Goal: Obtain resource: Download file/media

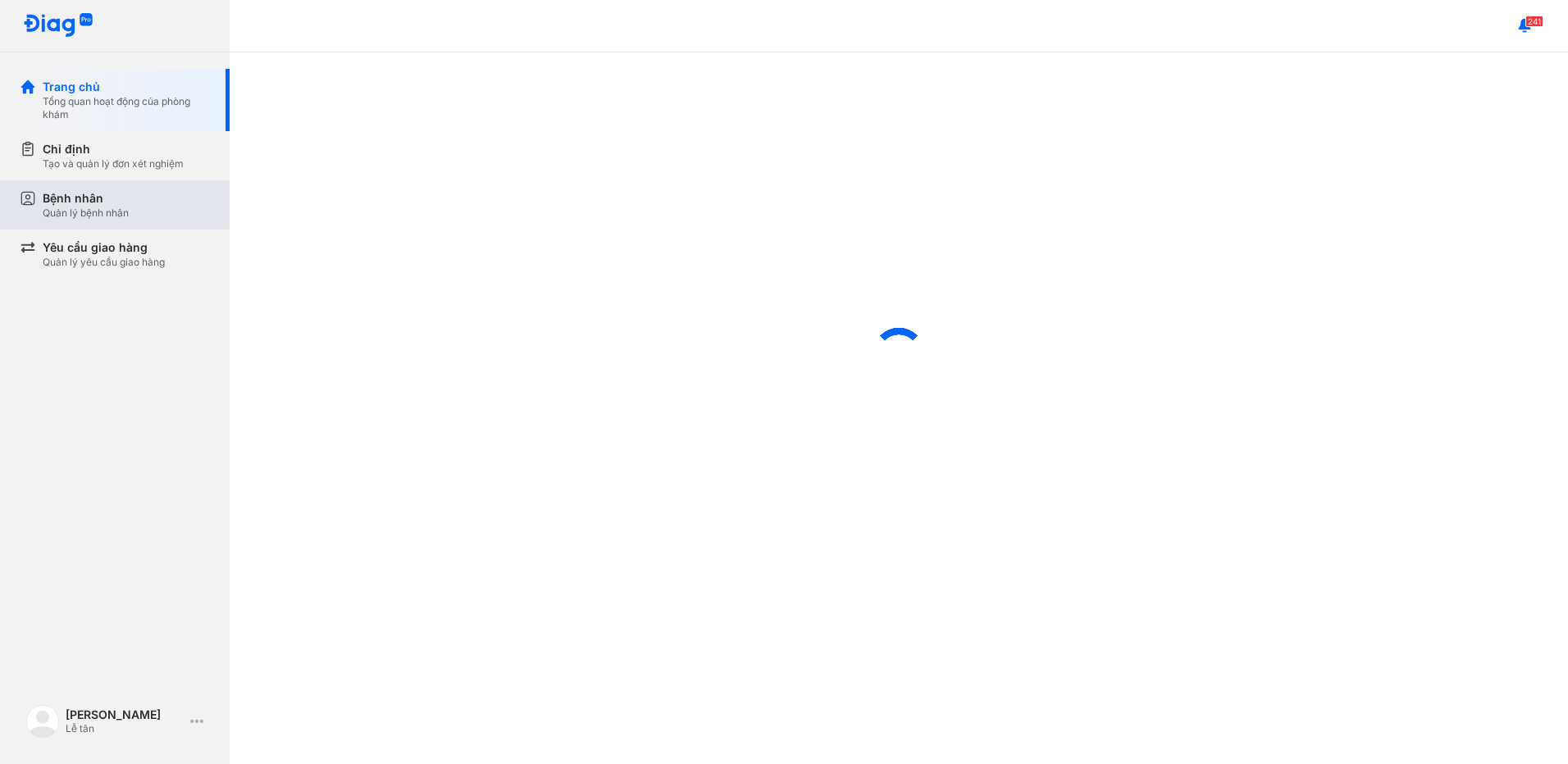
click at [139, 209] on div "Bệnh nhân Quản lý bệnh nhân" at bounding box center [126, 205] width 167 height 29
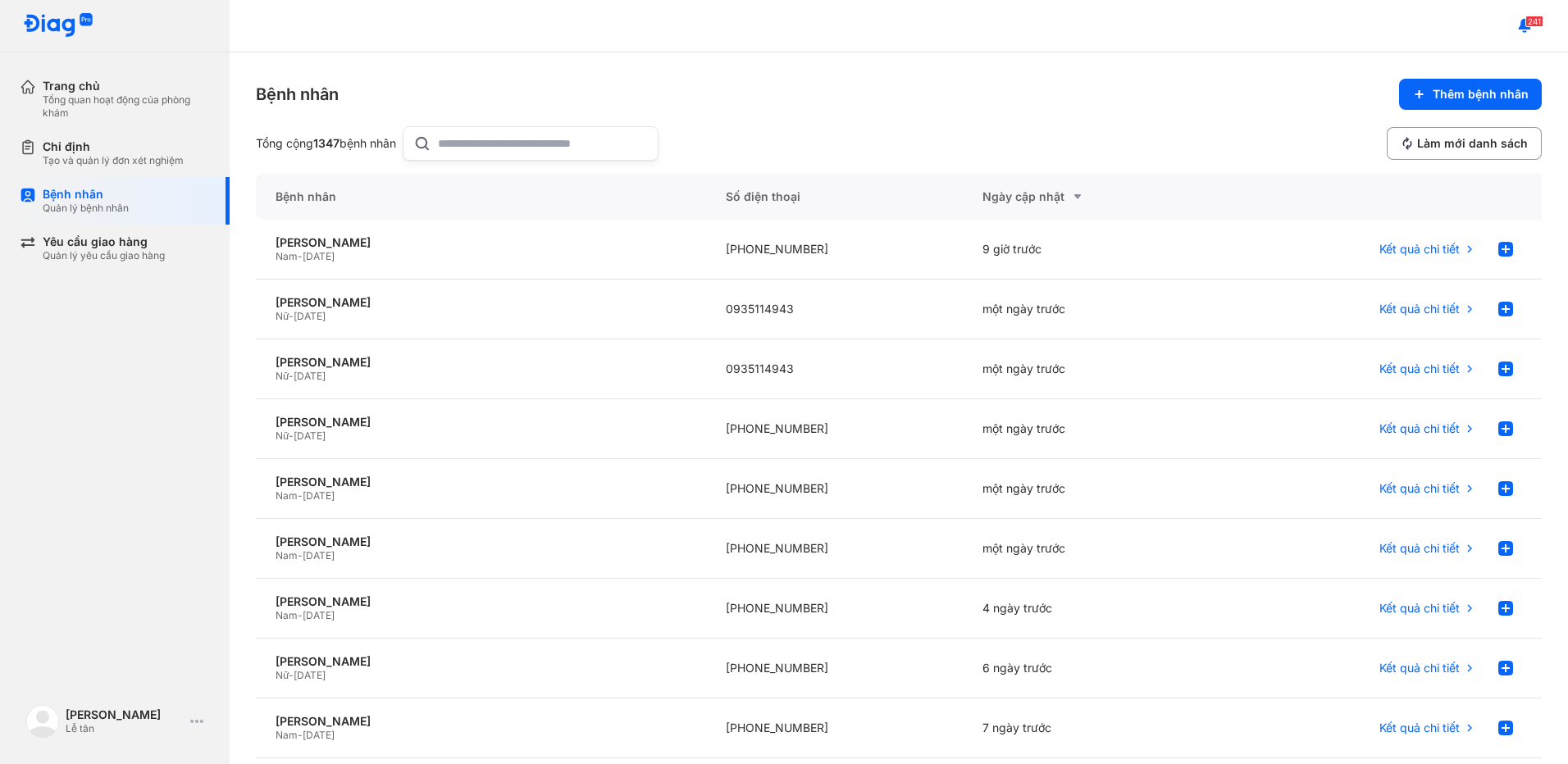
click at [522, 140] on input "text" at bounding box center [543, 144] width 210 height 33
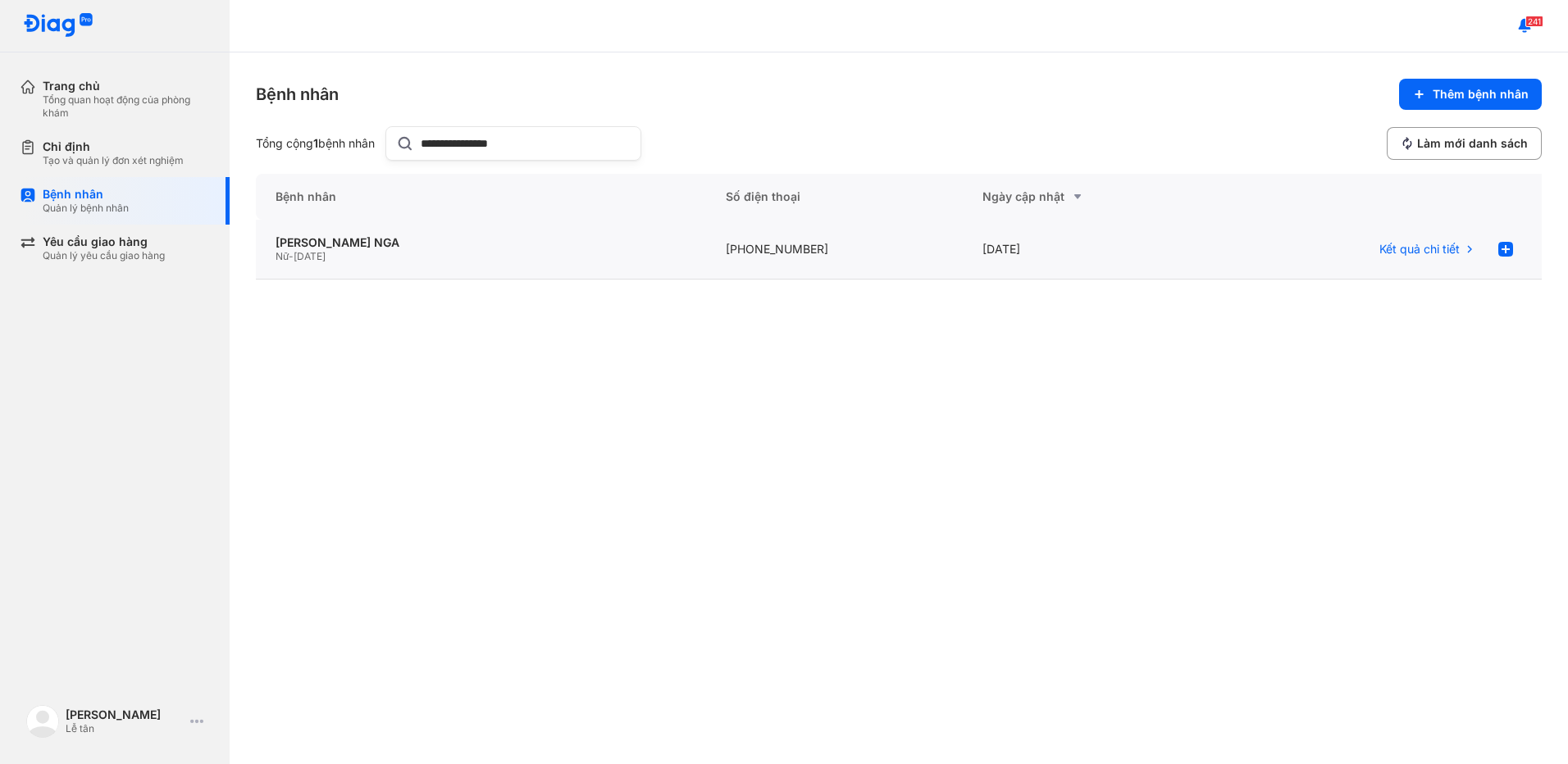
type input "**********"
click at [1220, 251] on div "26/07/2025" at bounding box center [1381, 249] width 322 height 60
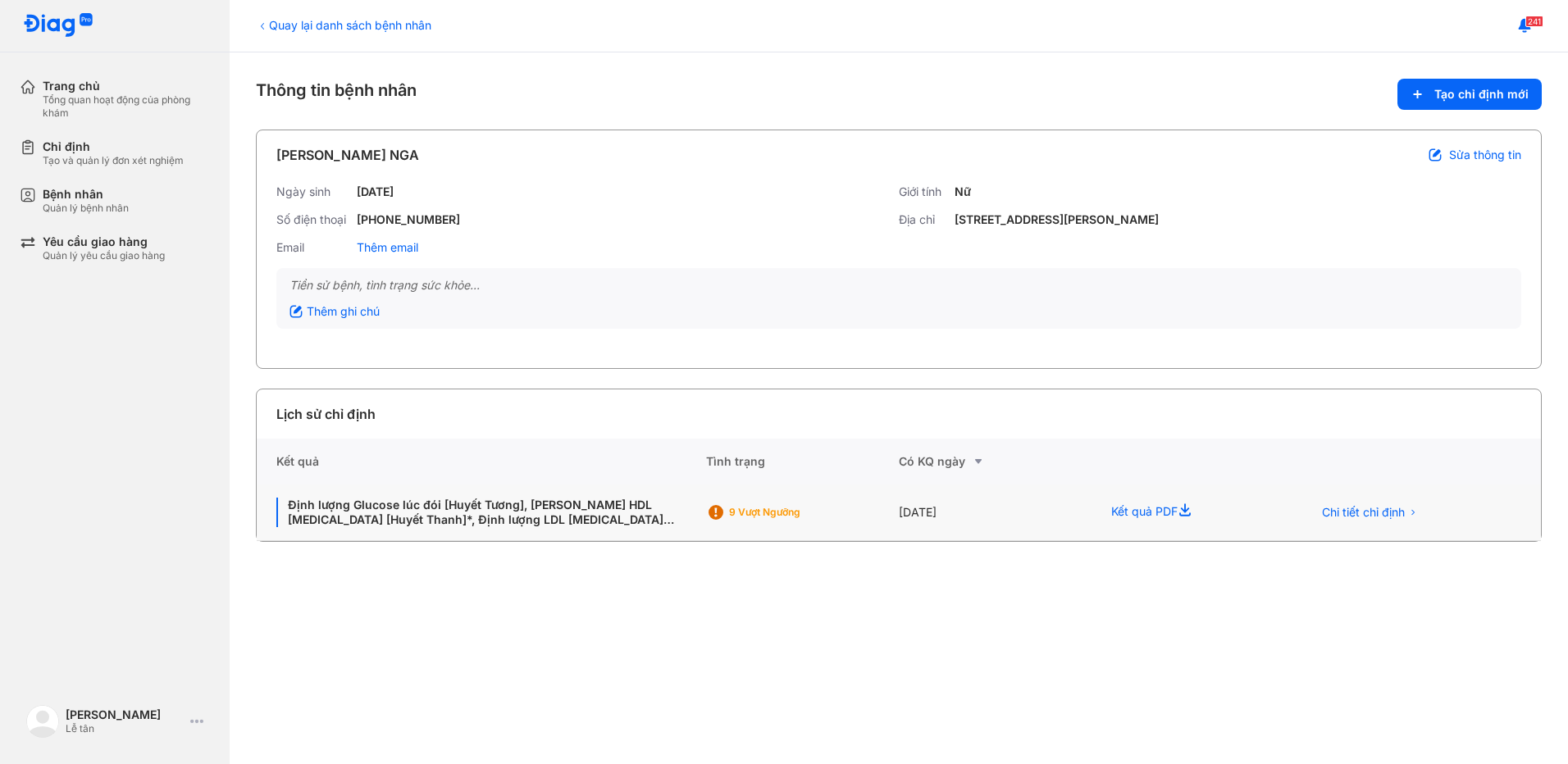
click at [897, 522] on div "9 Vượt ngưỡng" at bounding box center [802, 513] width 193 height 25
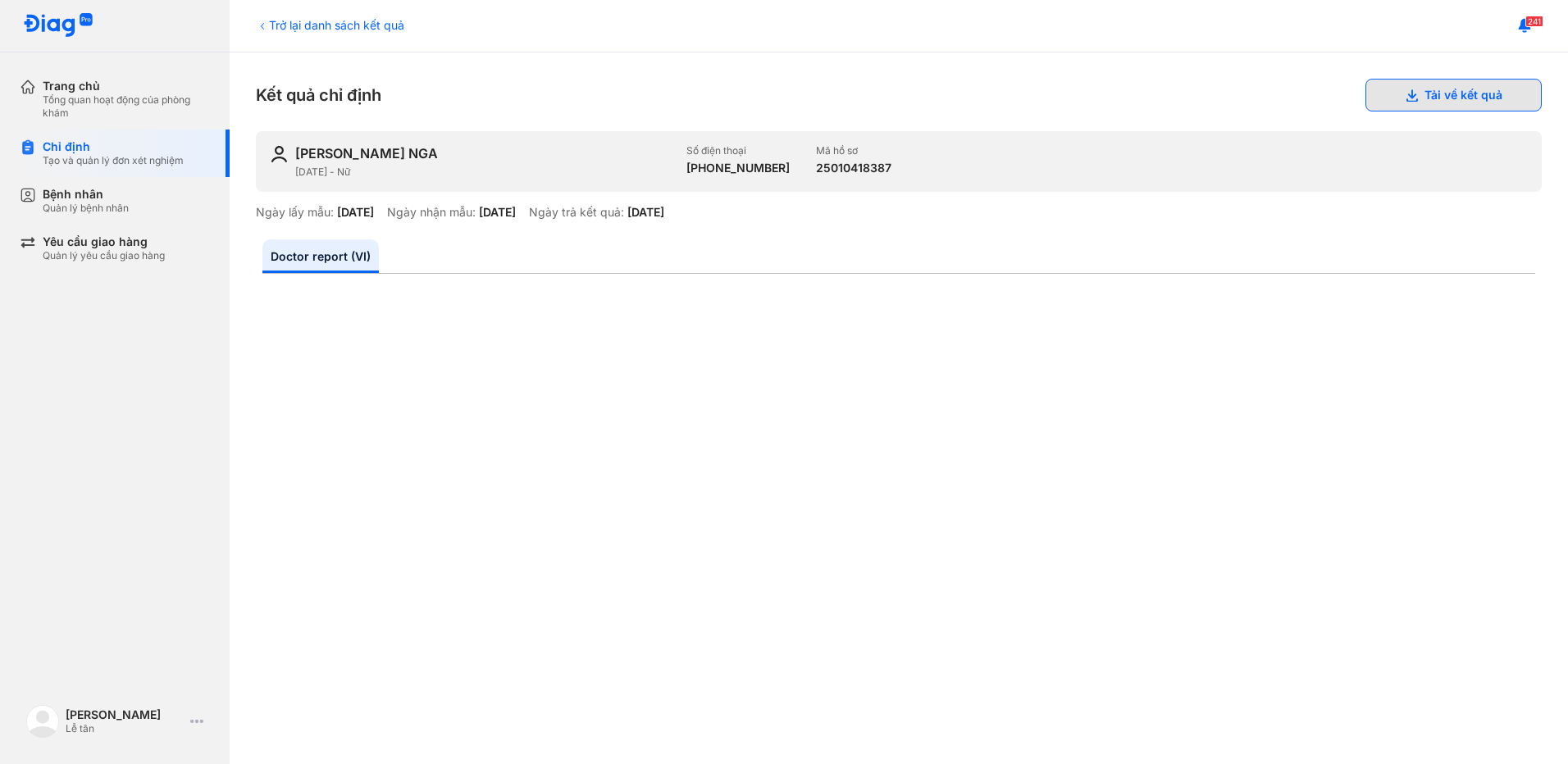
click at [1406, 96] on use at bounding box center [1411, 95] width 11 height 12
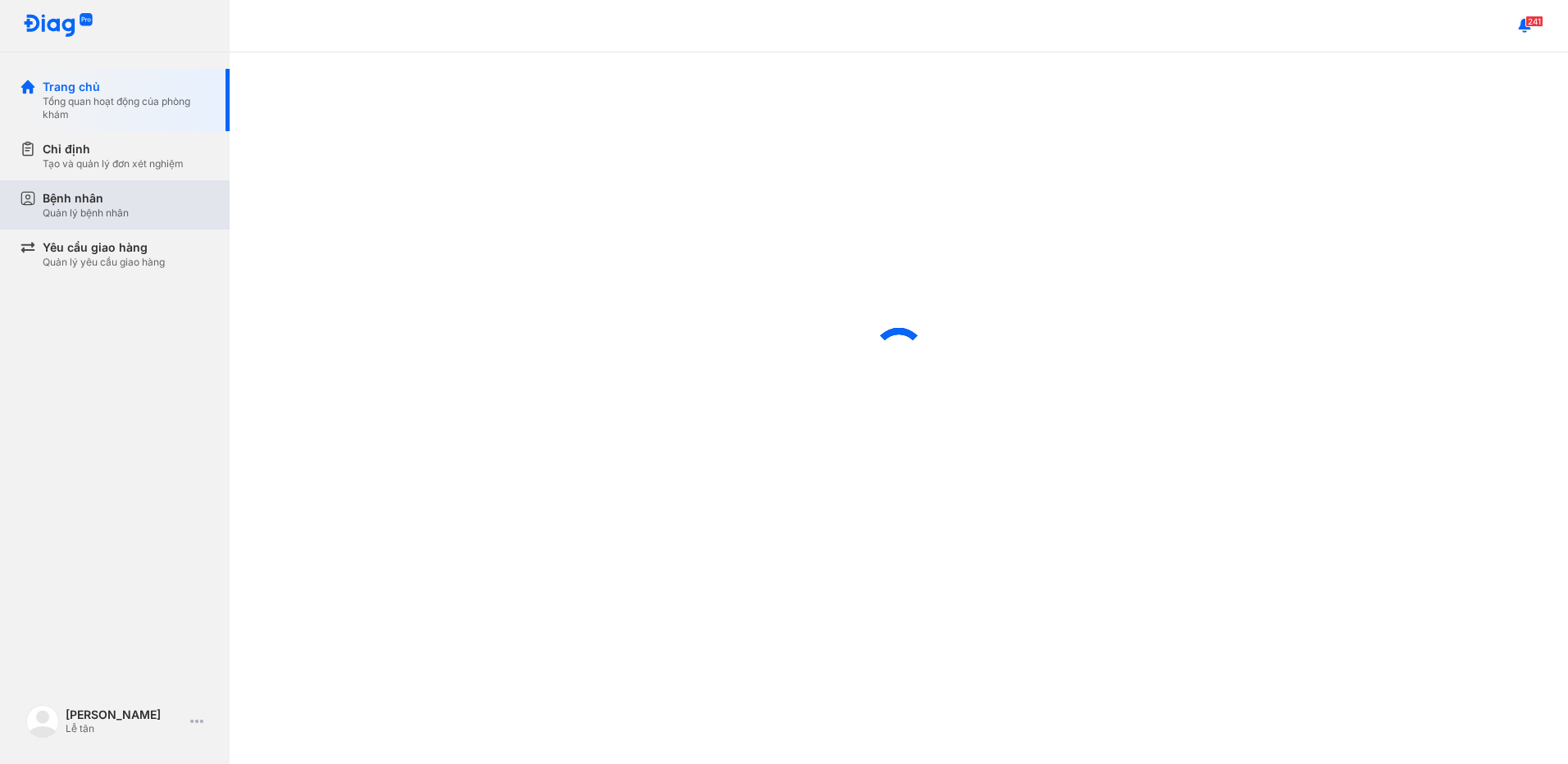
click at [136, 204] on div "Bệnh nhân Quản lý bệnh nhân" at bounding box center [126, 205] width 167 height 29
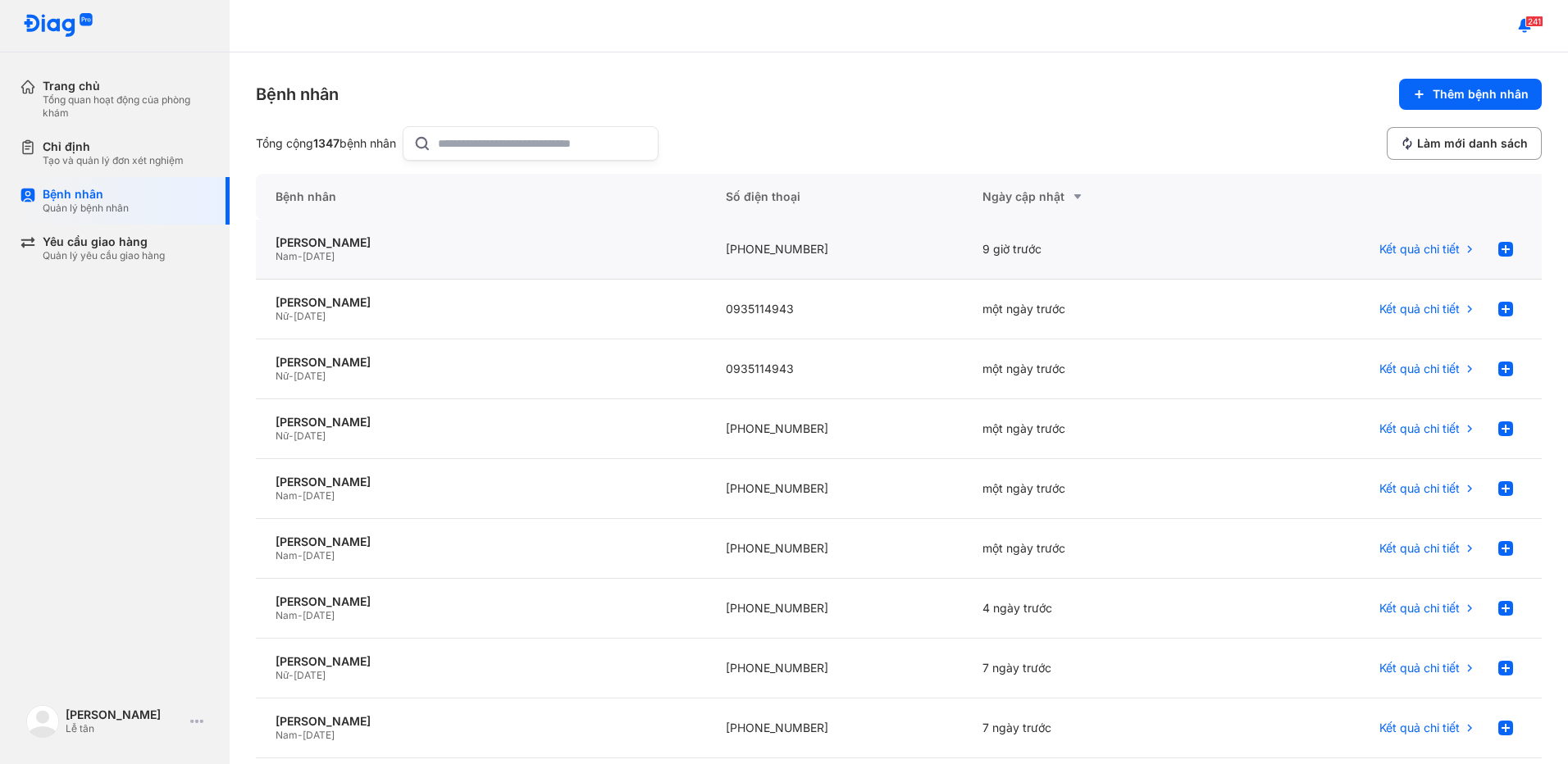
click at [746, 246] on div "[PHONE_NUMBER]" at bounding box center [834, 249] width 258 height 60
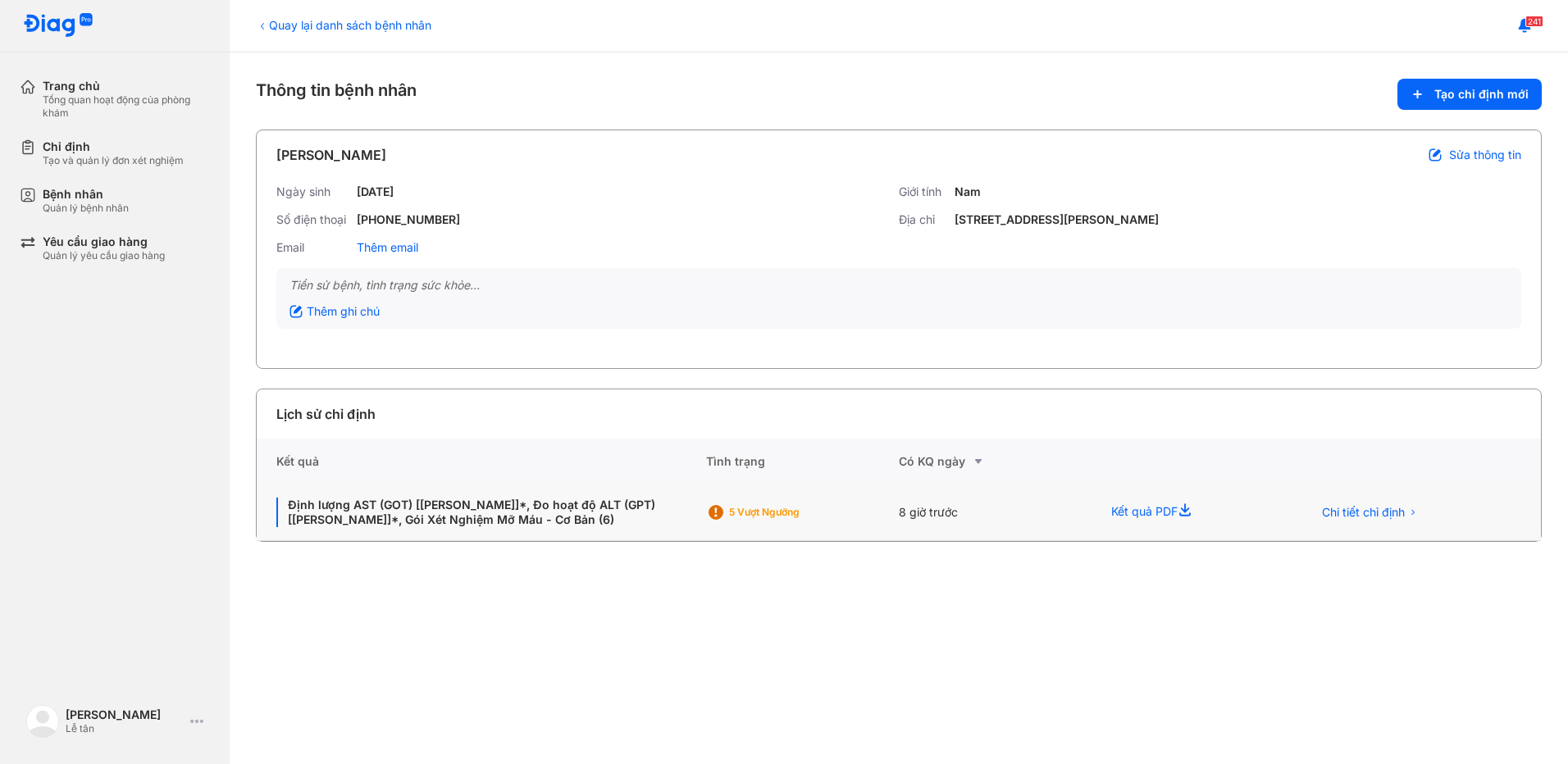
click at [1091, 509] on div "8 giờ trước" at bounding box center [1192, 513] width 201 height 56
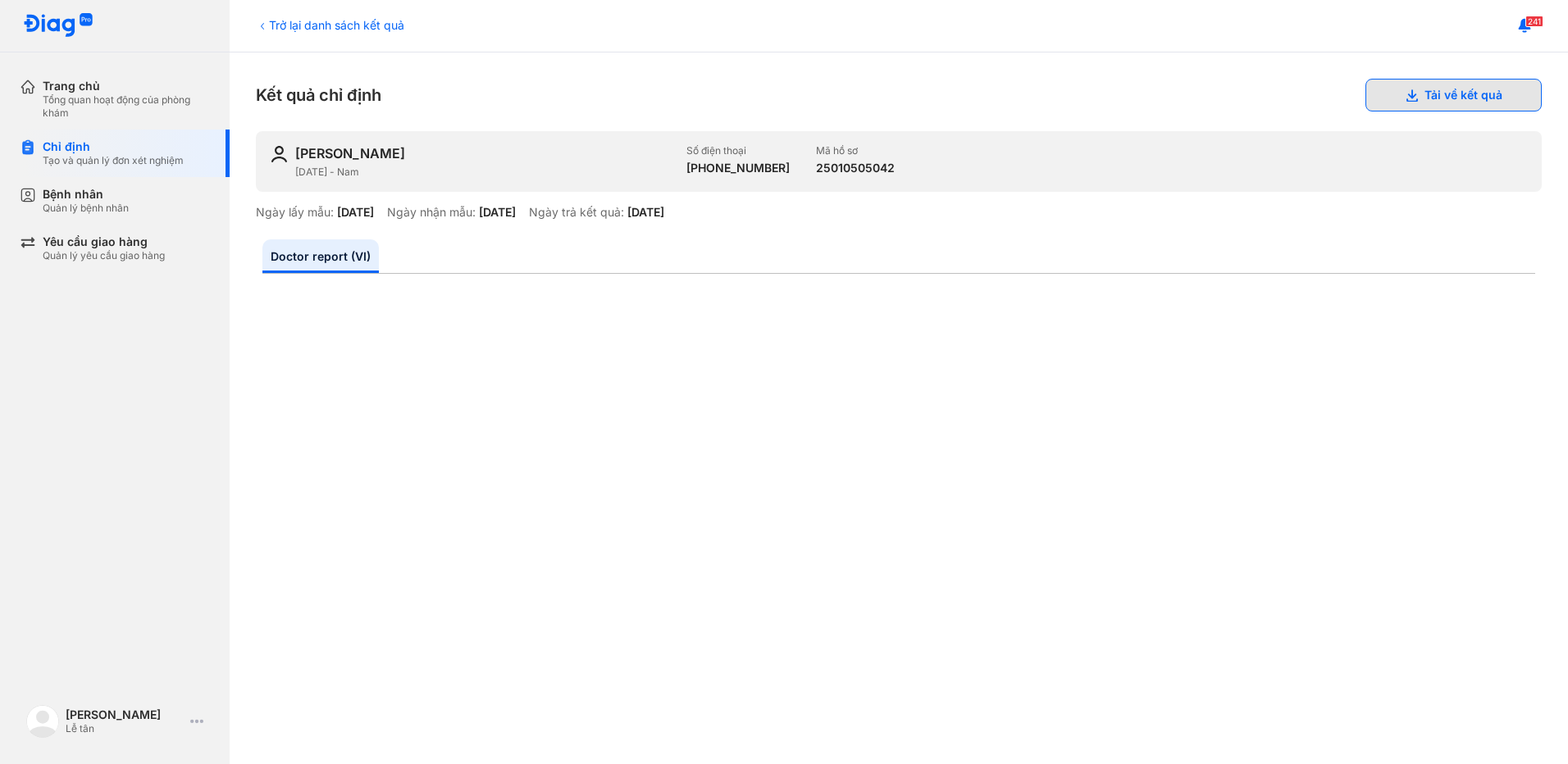
click at [1405, 93] on icon at bounding box center [1411, 95] width 13 height 13
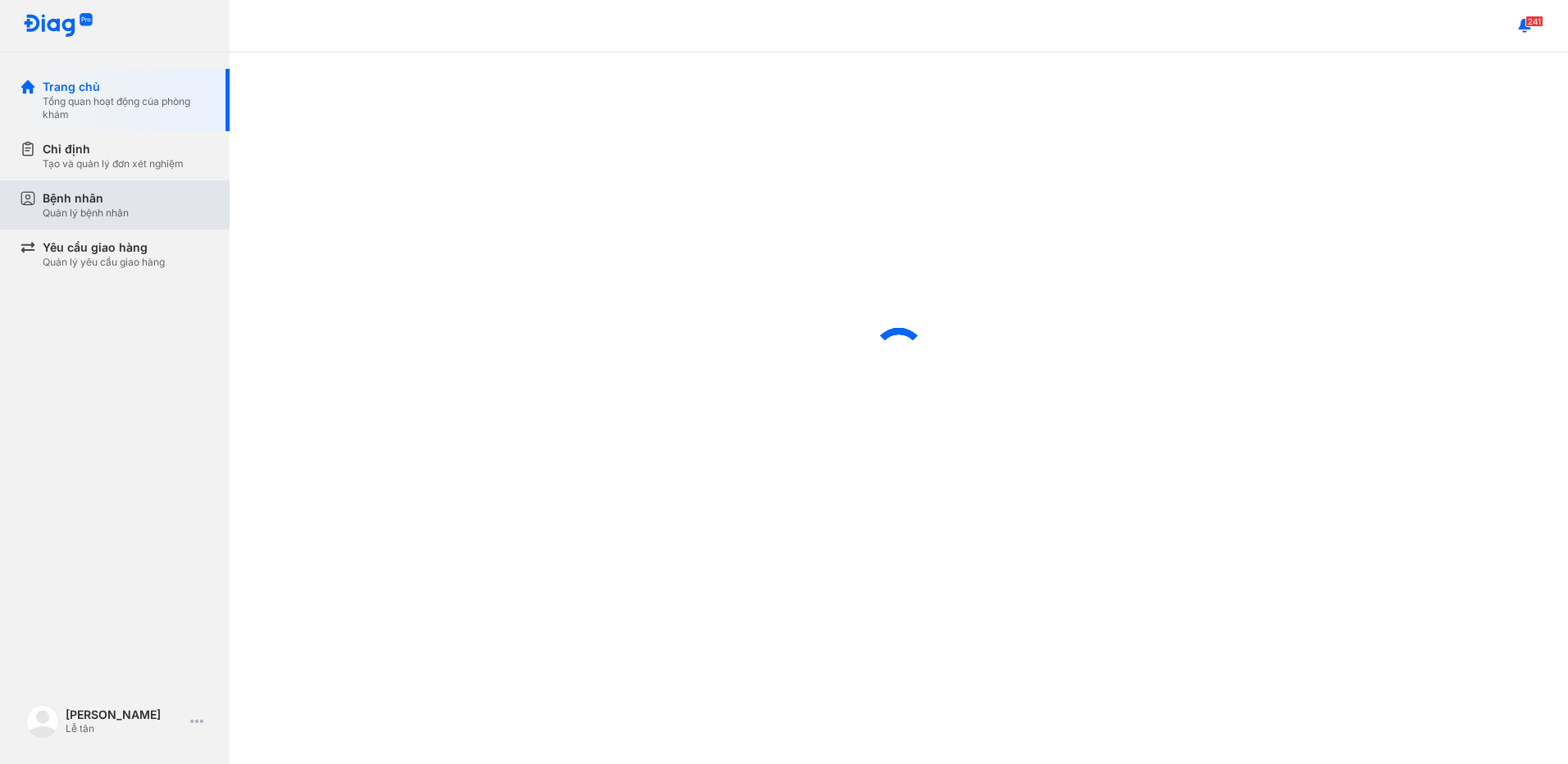
click at [170, 203] on div "Bệnh nhân Quản lý bệnh nhân" at bounding box center [126, 205] width 167 height 29
click at [31, 191] on icon at bounding box center [28, 198] width 16 height 16
click at [73, 203] on div "Bệnh nhân" at bounding box center [85, 198] width 86 height 16
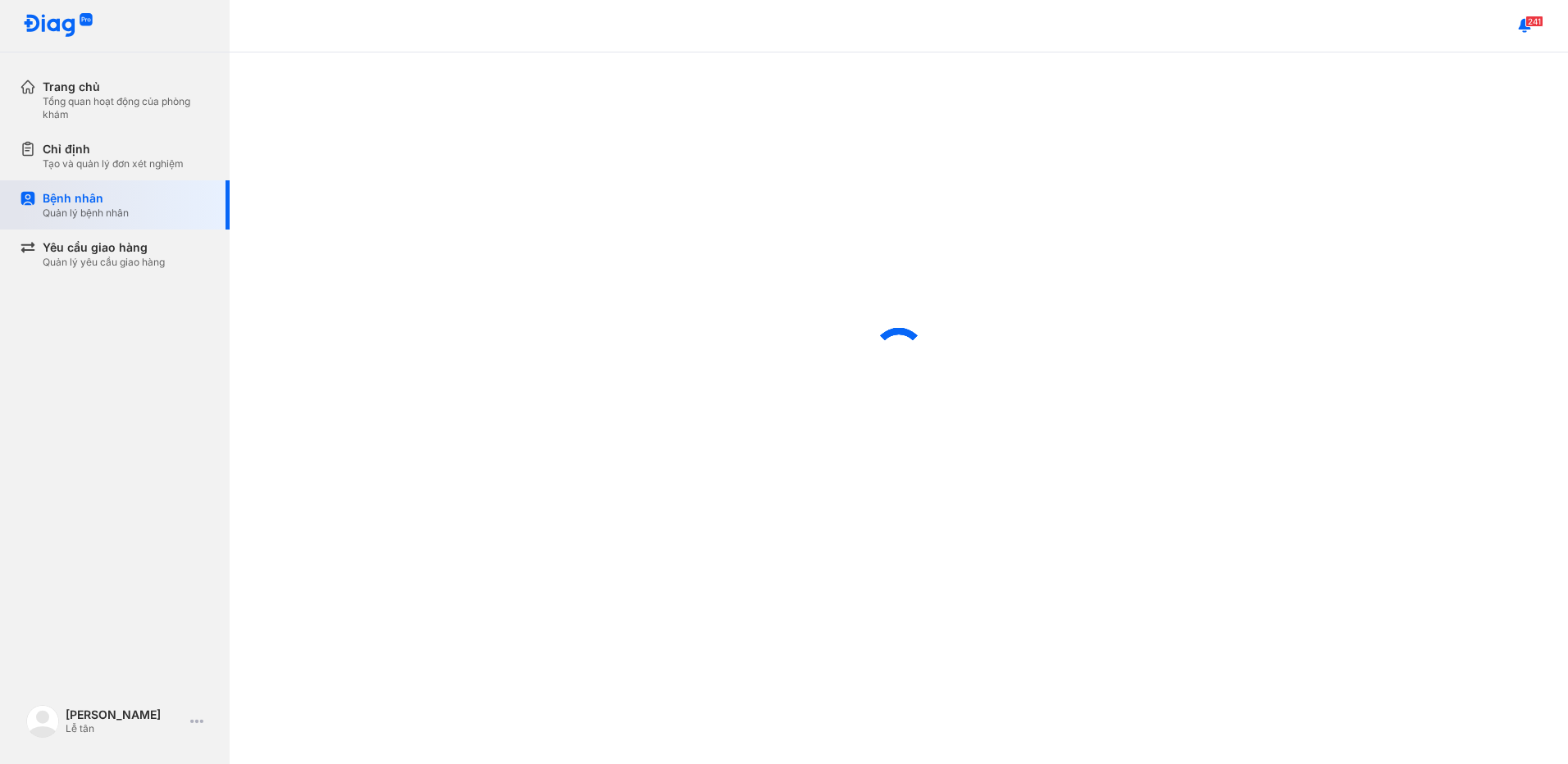
drag, startPoint x: 73, startPoint y: 203, endPoint x: 136, endPoint y: 225, distance: 66.7
click at [136, 225] on div "Bệnh nhân Quản lý bệnh nhân" at bounding box center [125, 205] width 210 height 49
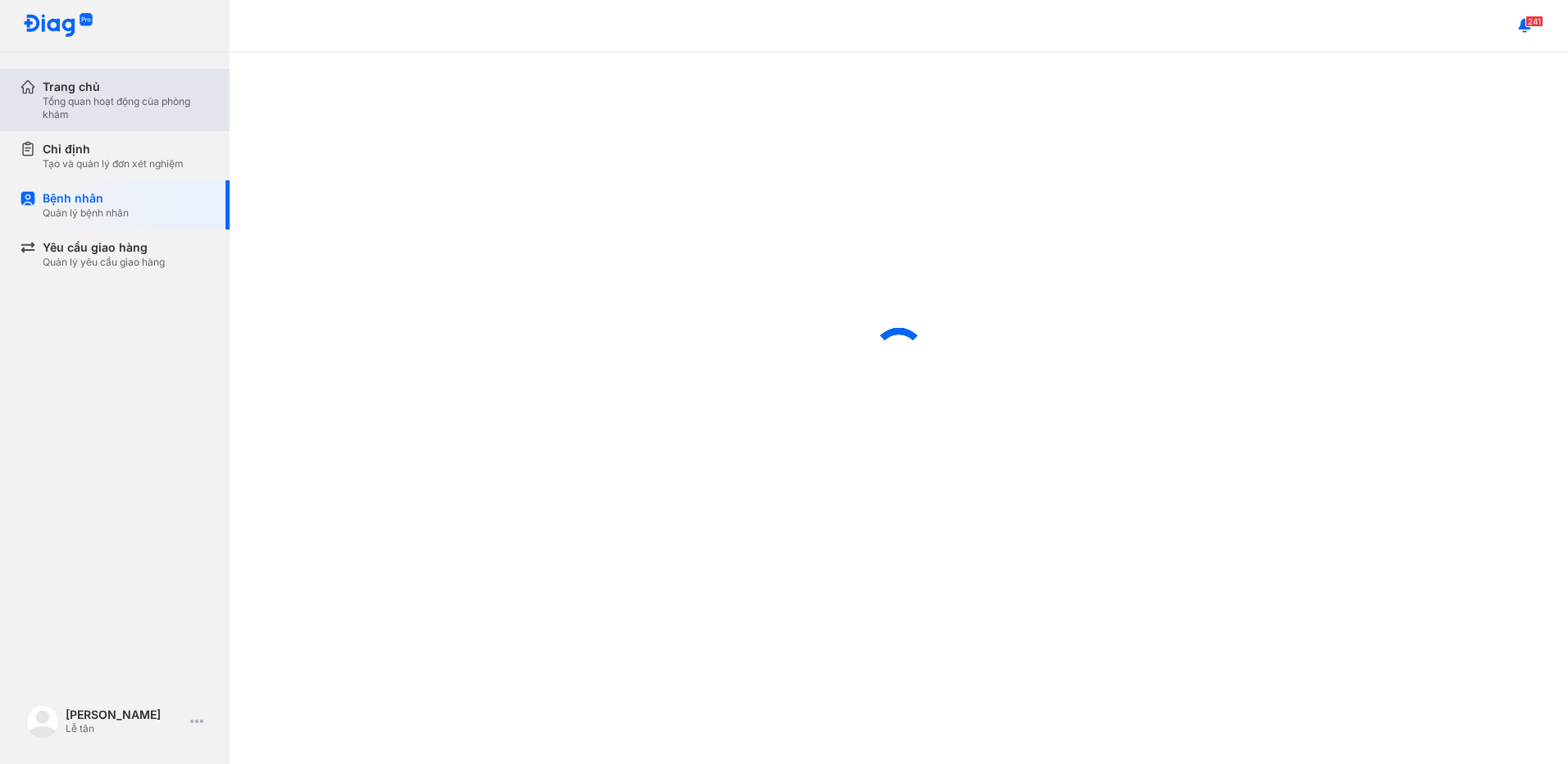
click at [82, 129] on div "Trang chủ Tổng quan hoạt động của phòng khám" at bounding box center [125, 100] width 210 height 62
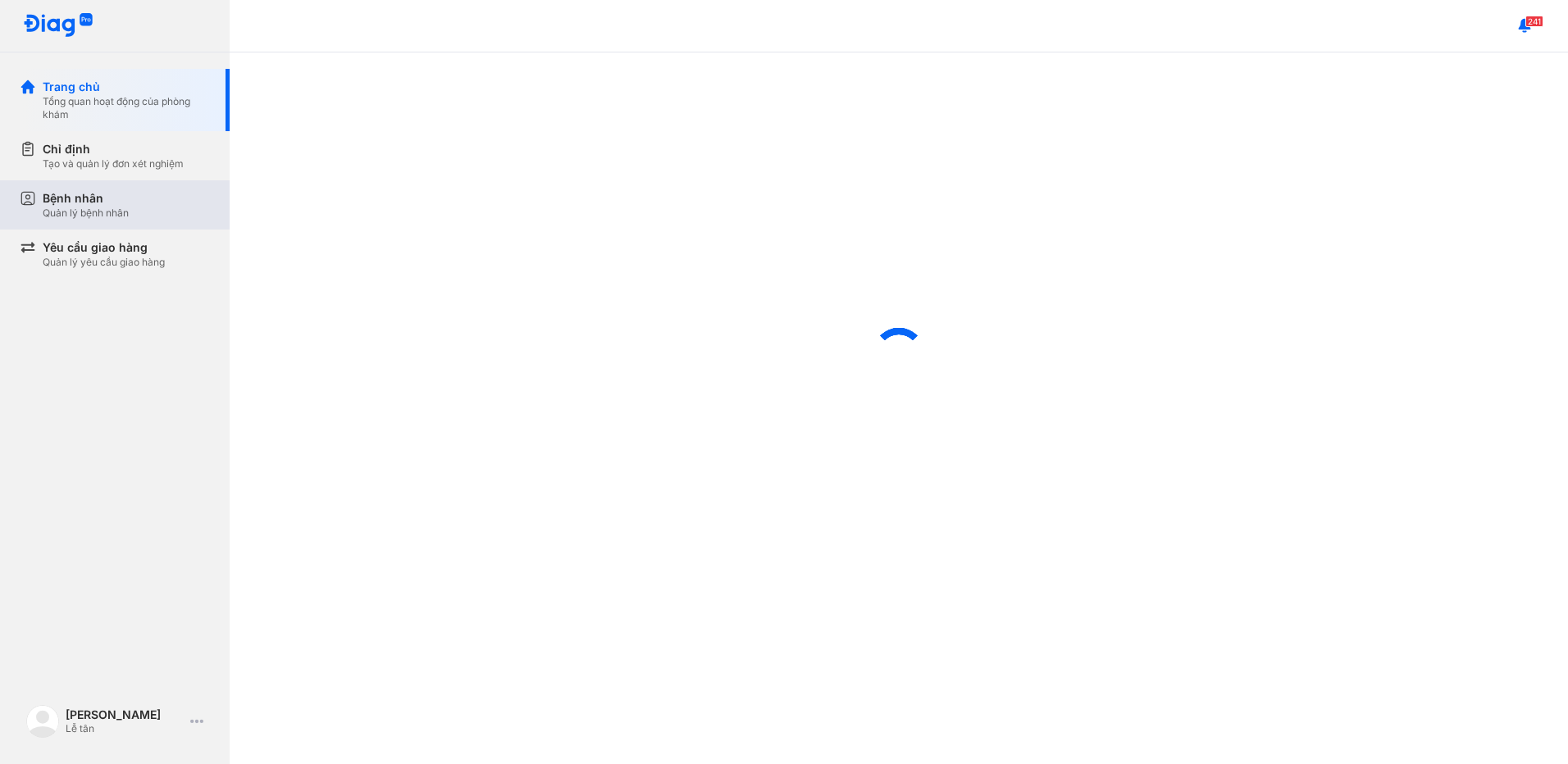
click at [91, 181] on div "Bệnh nhân Quản lý bệnh nhân" at bounding box center [125, 205] width 210 height 49
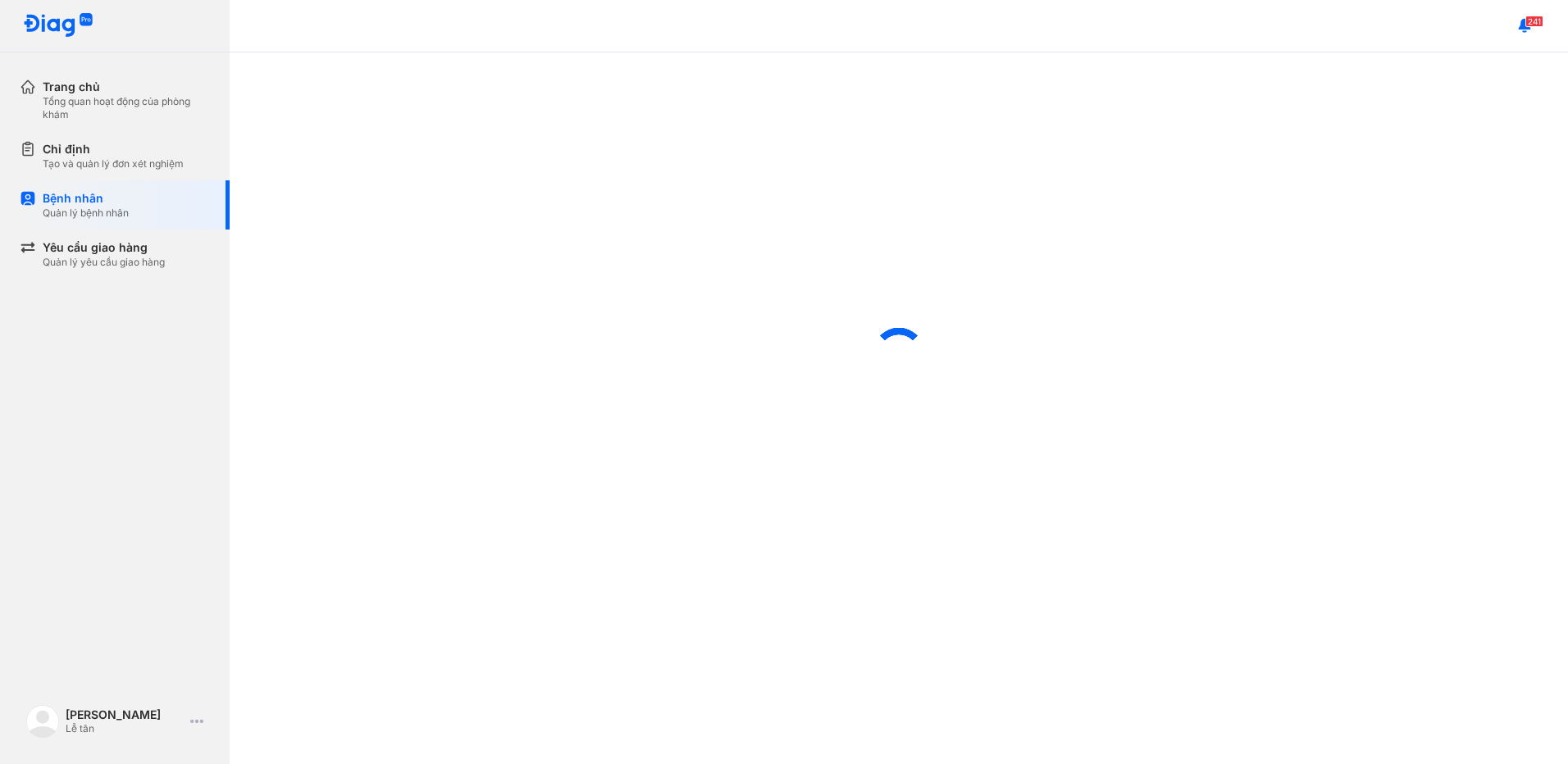
click at [1390, 520] on div at bounding box center [898, 355] width 1338 height 604
click at [84, 145] on div "Chỉ định" at bounding box center [113, 149] width 141 height 16
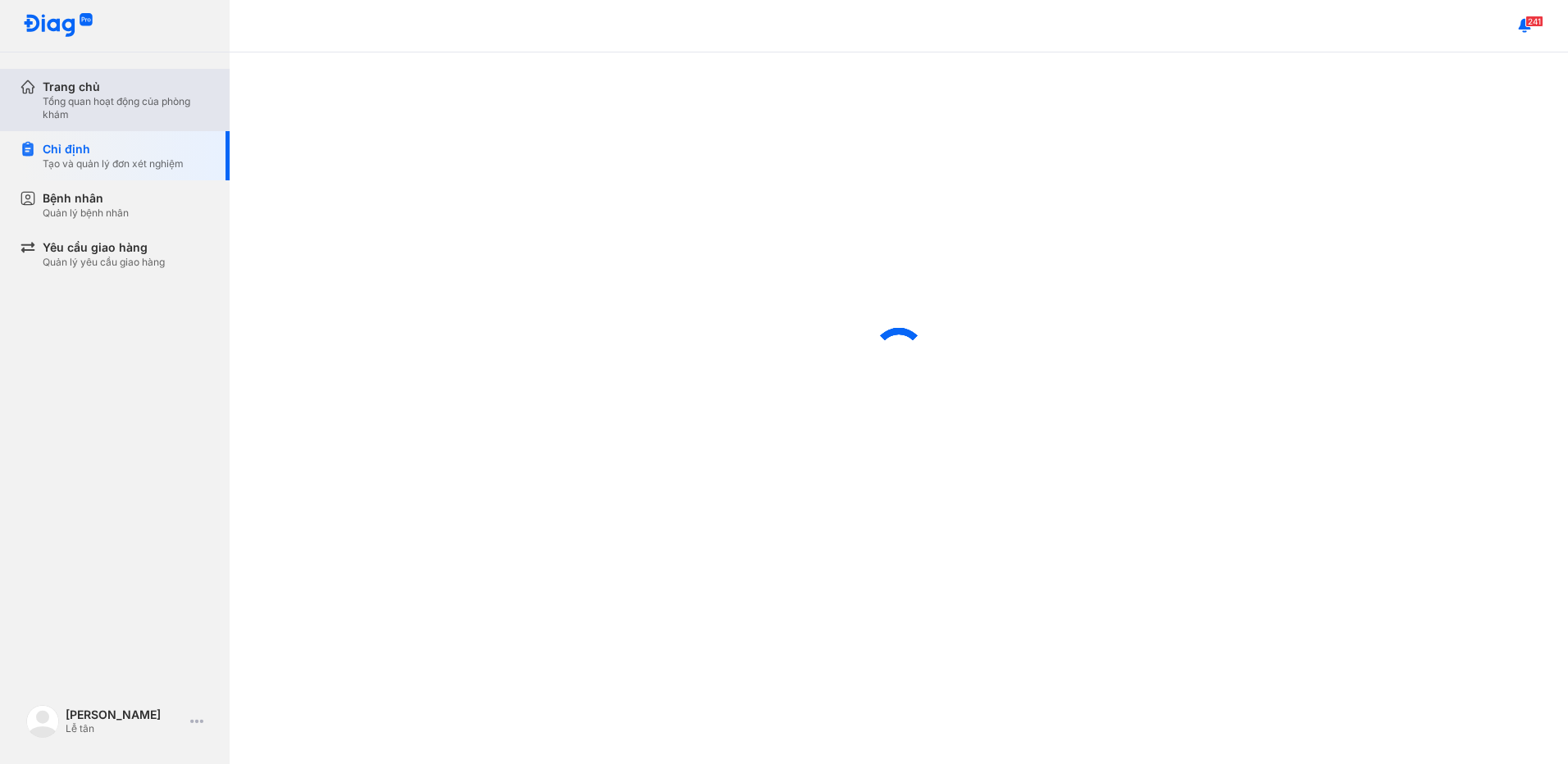
click at [128, 91] on div "Trang chủ" at bounding box center [126, 87] width 167 height 16
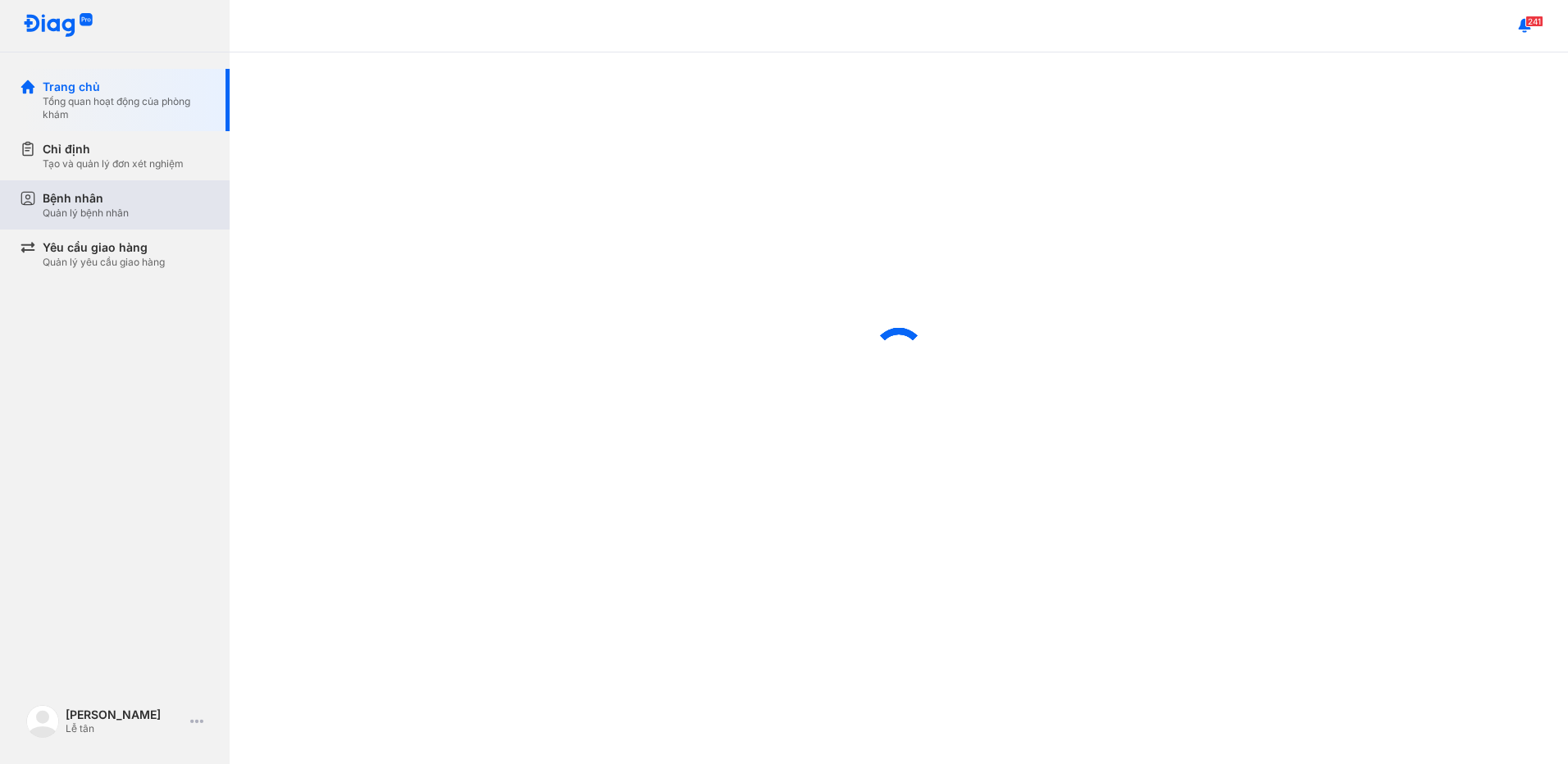
click at [125, 193] on div "Bệnh nhân" at bounding box center [85, 198] width 86 height 16
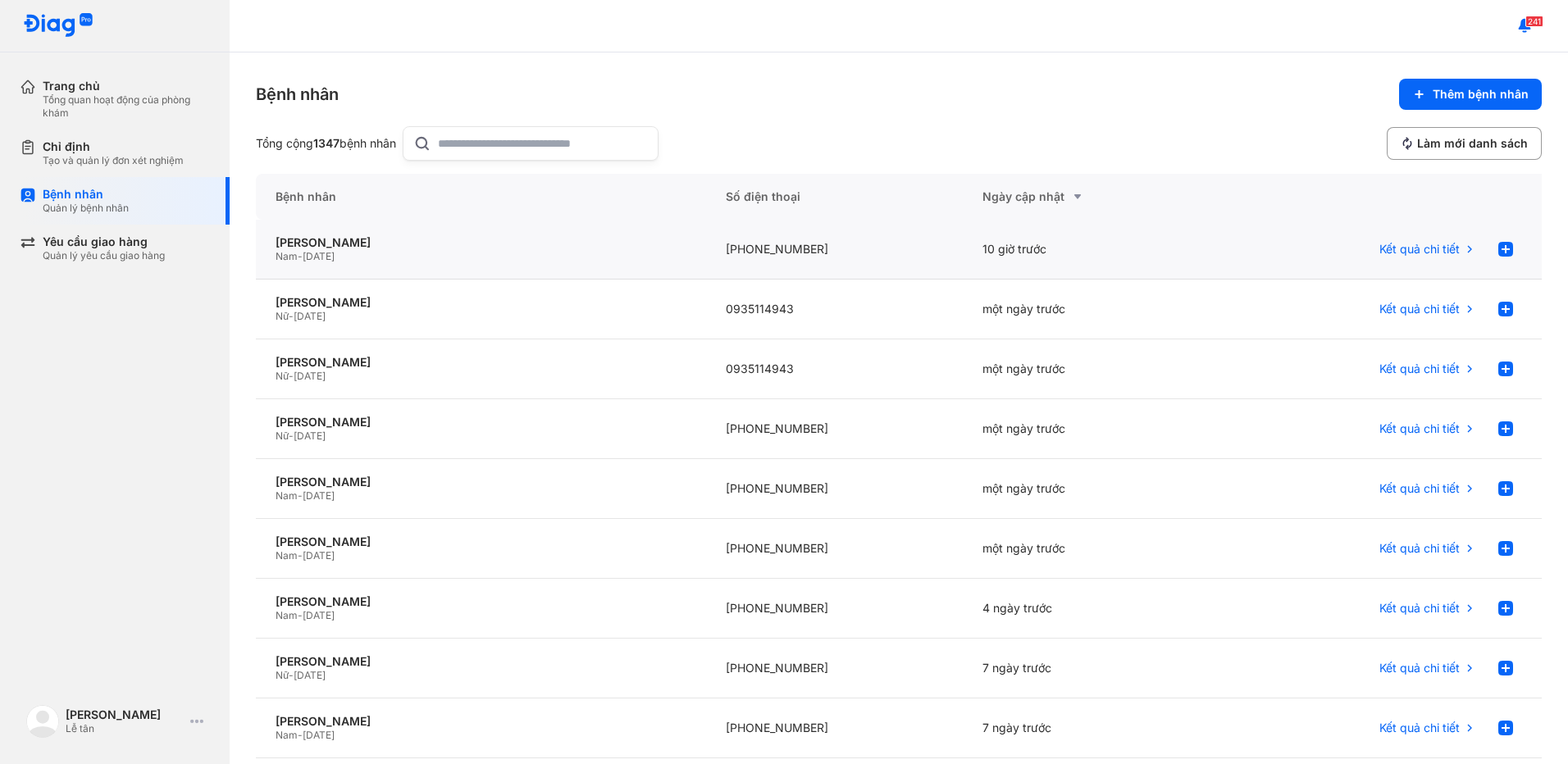
click at [389, 233] on div "NGUYỄN TRẦN ANH VŨ Nam - 21/07/1970" at bounding box center [480, 249] width 450 height 60
